Goal: Information Seeking & Learning: Check status

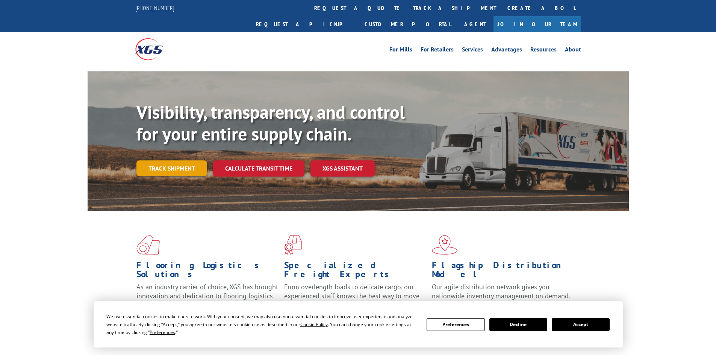
click at [183, 161] on link "Track shipment" at bounding box center [171, 169] width 71 height 16
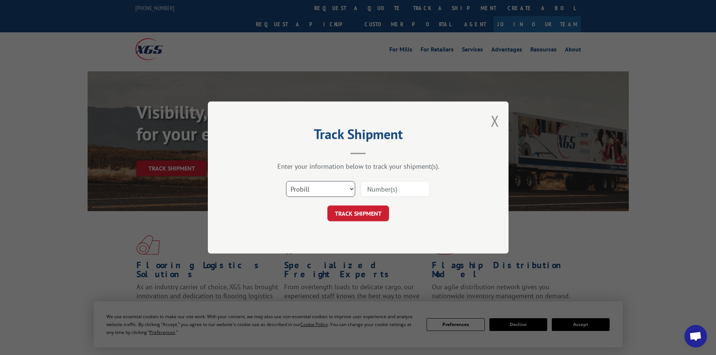
click at [327, 192] on select "Select category... Probill BOL PO" at bounding box center [320, 189] width 69 height 16
click at [286, 181] on select "Select category... Probill BOL PO" at bounding box center [320, 189] width 69 height 16
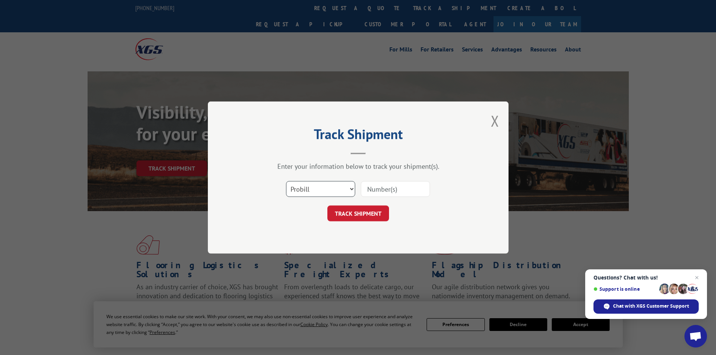
click at [315, 188] on select "Select category... Probill BOL PO" at bounding box center [320, 189] width 69 height 16
select select "bol"
click at [286, 181] on select "Select category... Probill BOL PO" at bounding box center [320, 189] width 69 height 16
click at [387, 194] on input at bounding box center [395, 189] width 69 height 16
type input "16577580"
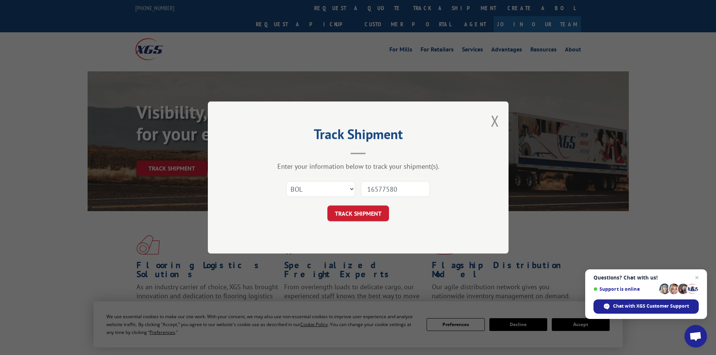
click button "TRACK SHIPMENT" at bounding box center [358, 214] width 62 height 16
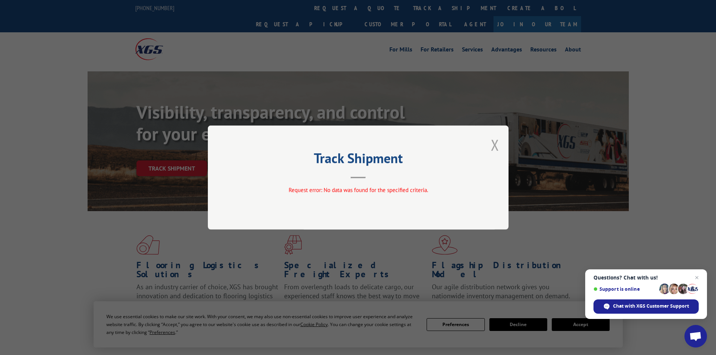
click at [495, 143] on button "Close modal" at bounding box center [495, 145] width 8 height 20
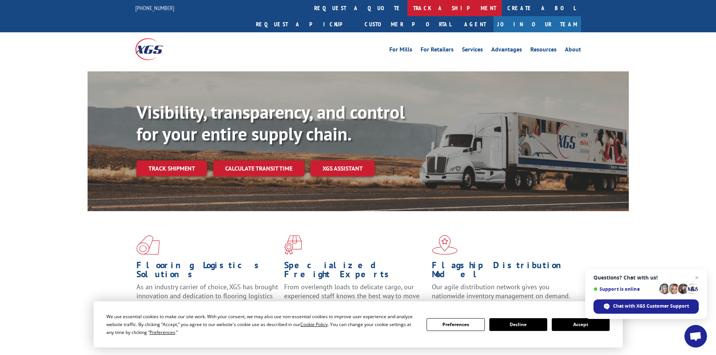
click at [408, 2] on link "track a shipment" at bounding box center [455, 8] width 94 height 16
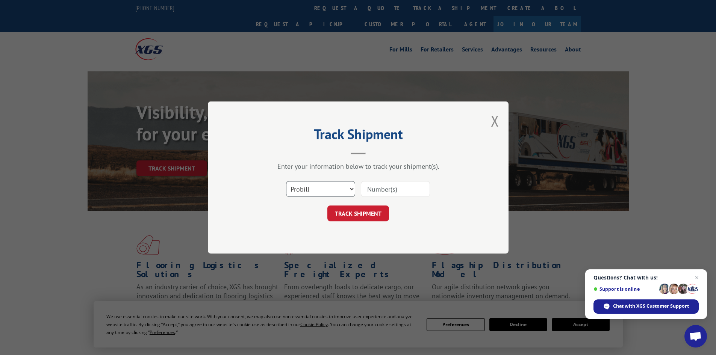
click at [296, 182] on select "Select category... Probill BOL PO" at bounding box center [320, 189] width 69 height 16
click at [286, 181] on select "Select category... Probill BOL PO" at bounding box center [320, 189] width 69 height 16
click at [302, 197] on select "Select category... Probill BOL PO" at bounding box center [320, 189] width 69 height 16
select select "bol"
click at [286, 181] on select "Select category... Probill BOL PO" at bounding box center [320, 189] width 69 height 16
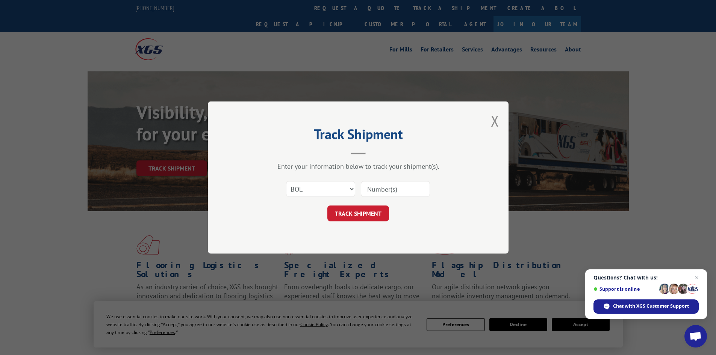
click at [380, 187] on input at bounding box center [395, 189] width 69 height 16
type input "16577580"
click button "TRACK SHIPMENT" at bounding box center [358, 214] width 62 height 16
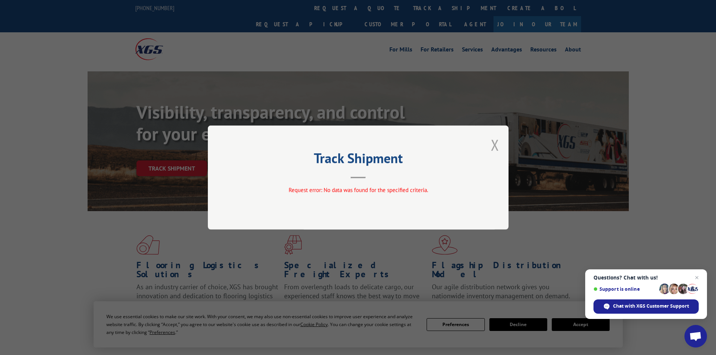
click at [498, 144] on button "Close modal" at bounding box center [495, 145] width 8 height 20
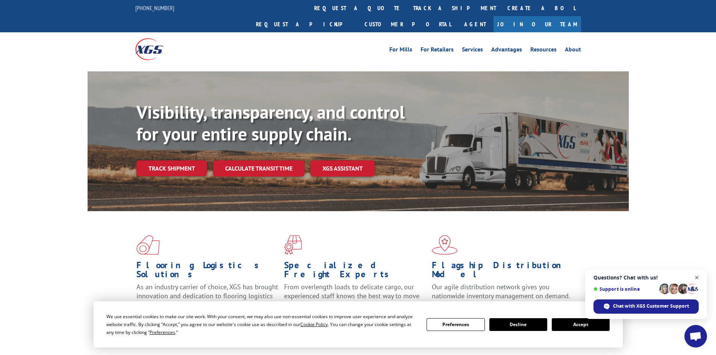
click at [696, 276] on span "Close chat" at bounding box center [697, 277] width 9 height 9
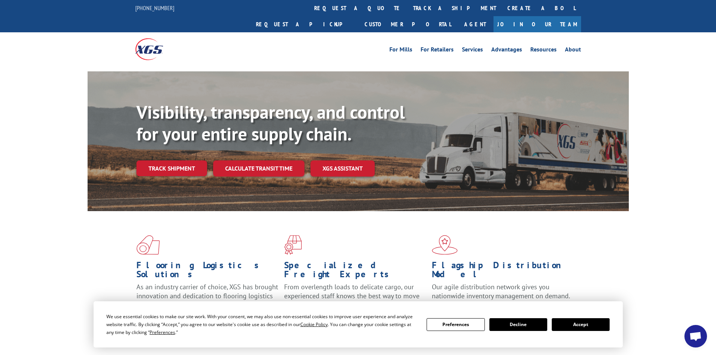
click at [591, 328] on button "Accept" at bounding box center [581, 324] width 58 height 13
